Goal: Task Accomplishment & Management: Use online tool/utility

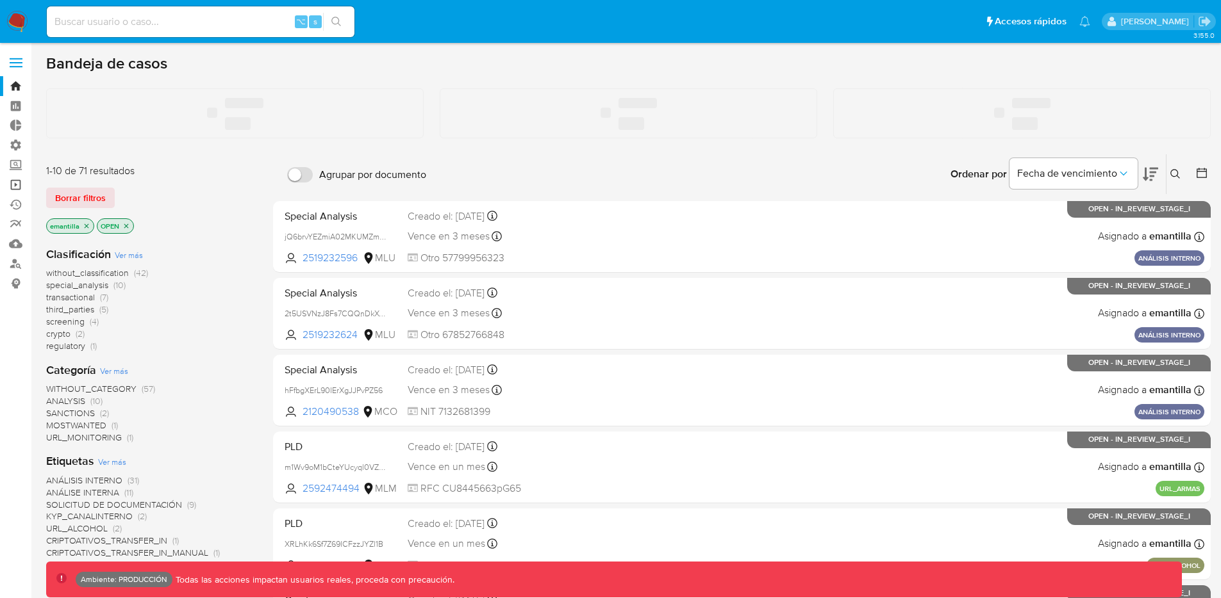
click at [17, 191] on link "Operaciones masivas" at bounding box center [76, 185] width 152 height 20
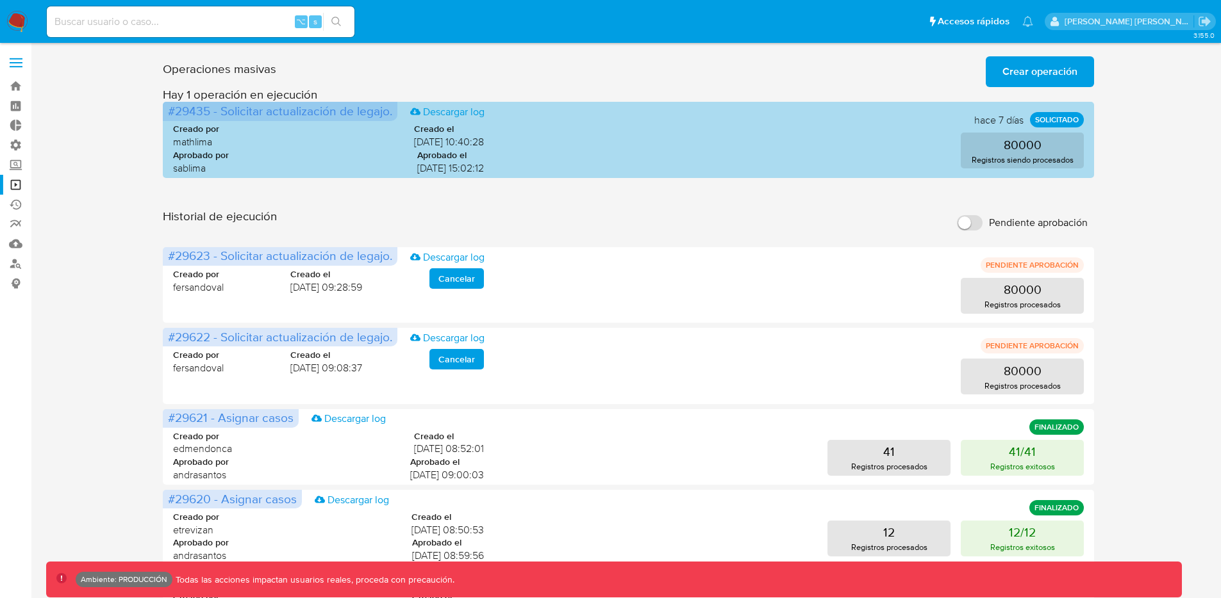
click at [195, 111] on span "#29435 - Solicitar actualización de legajo." at bounding box center [280, 111] width 224 height 18
click at [199, 147] on span "mathlima" at bounding box center [196, 142] width 46 height 14
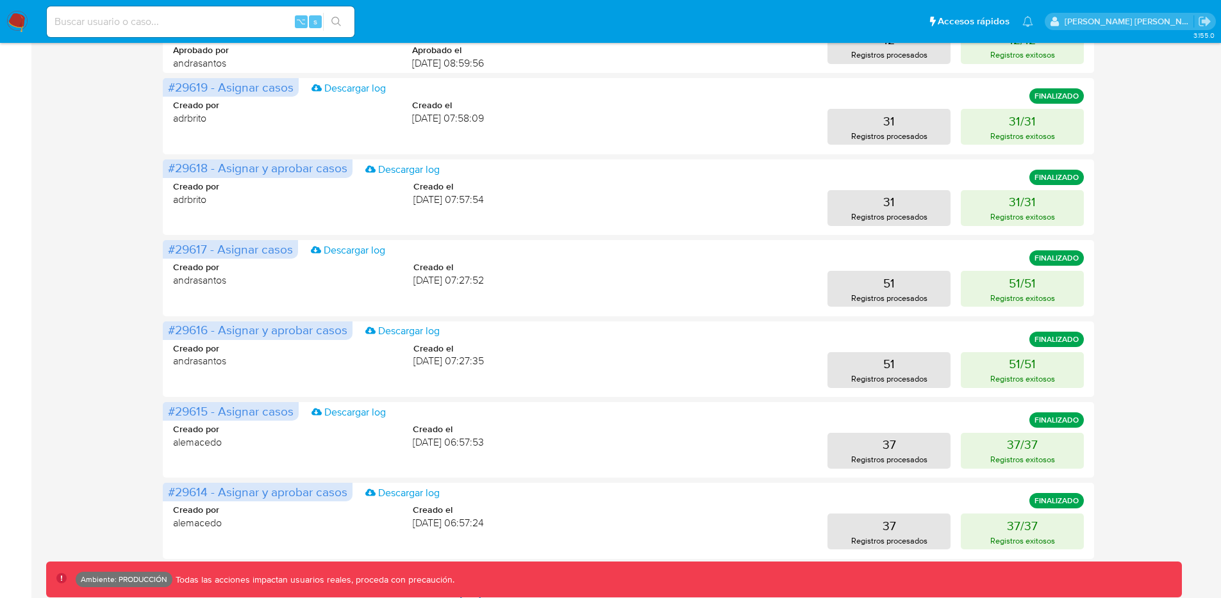
scroll to position [502, 0]
